Goal: Information Seeking & Learning: Learn about a topic

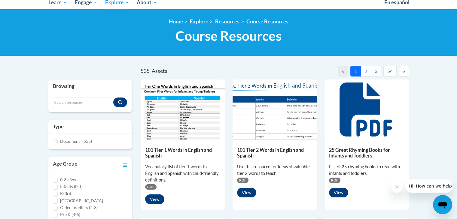
scroll to position [89, 0]
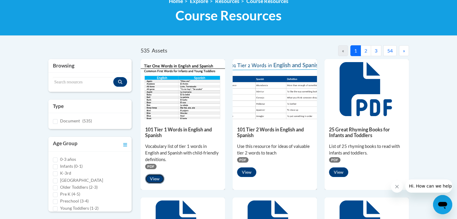
click at [157, 181] on button "View" at bounding box center [154, 179] width 19 height 10
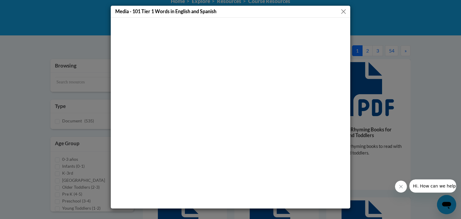
click at [225, 9] on button "Close" at bounding box center [344, 12] width 8 height 8
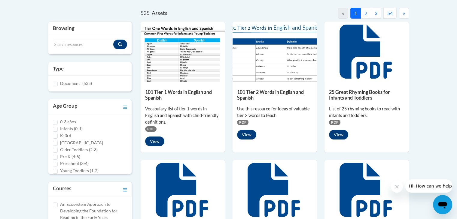
scroll to position [127, 0]
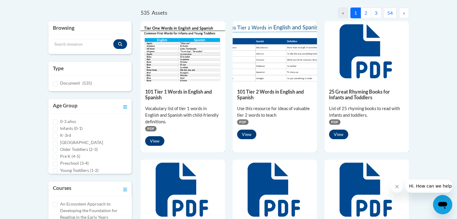
click at [358, 95] on h5 "25 Great Rhyming Books for Infants and Toddlers" at bounding box center [366, 95] width 75 height 12
click at [338, 131] on button "View" at bounding box center [338, 135] width 19 height 10
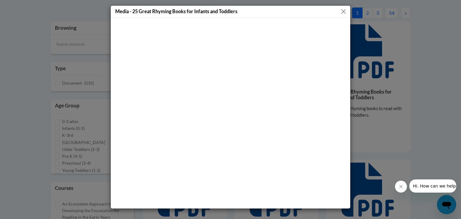
click at [344, 11] on button "Close" at bounding box center [344, 12] width 8 height 8
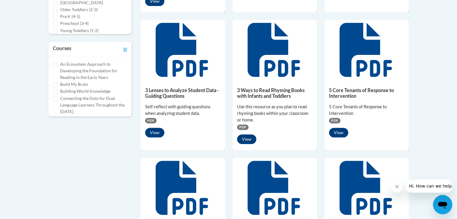
scroll to position [272, 0]
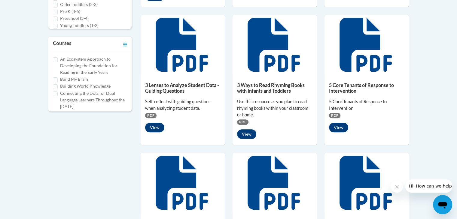
click at [327, 125] on div "5 Core Tenants of Response to Intervention 5 Core Tenants of Response to Interv…" at bounding box center [366, 106] width 84 height 62
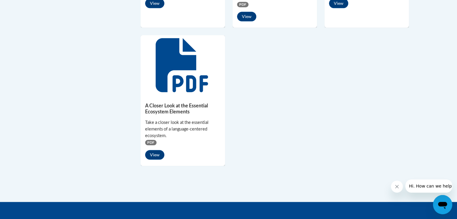
scroll to position [523, 0]
